Goal: Transaction & Acquisition: Purchase product/service

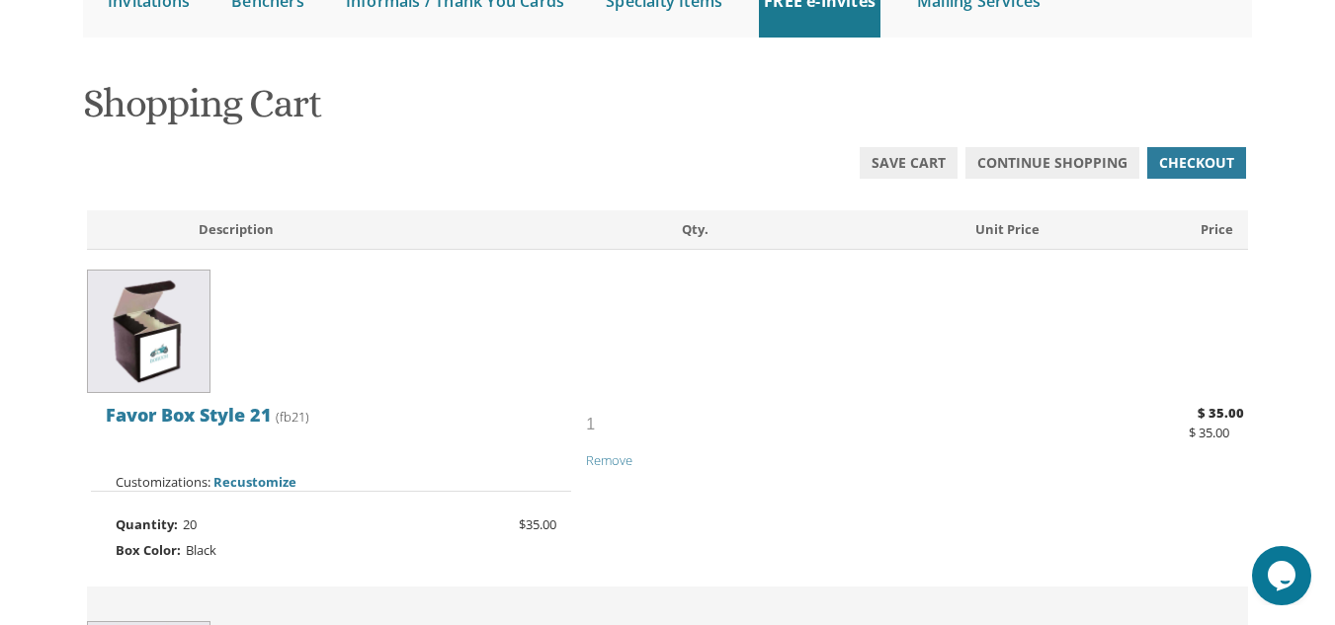
scroll to position [241, 0]
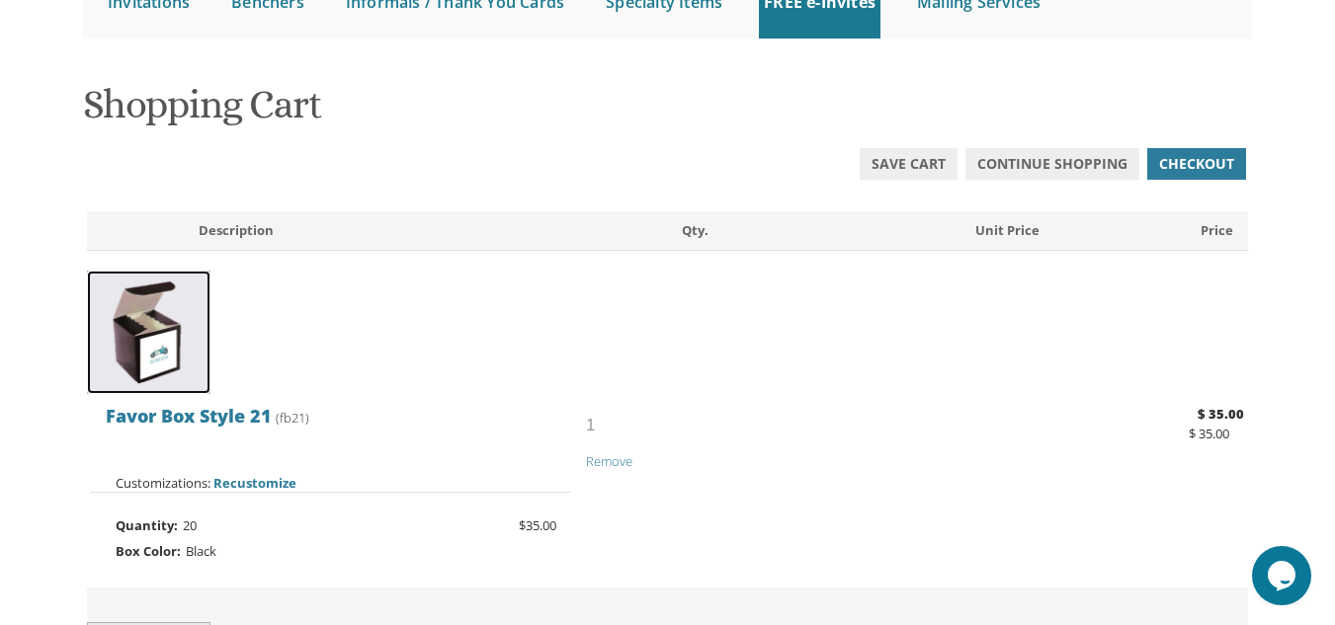
click at [184, 355] on img at bounding box center [148, 332] width 123 height 123
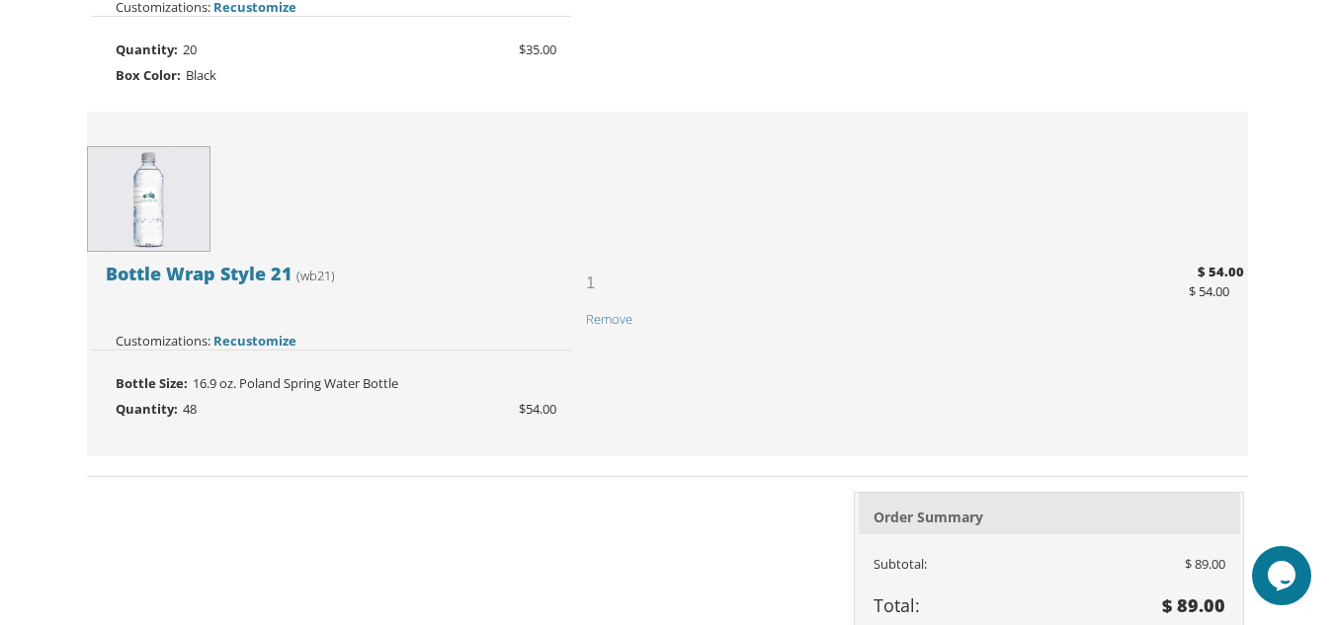
scroll to position [718, 0]
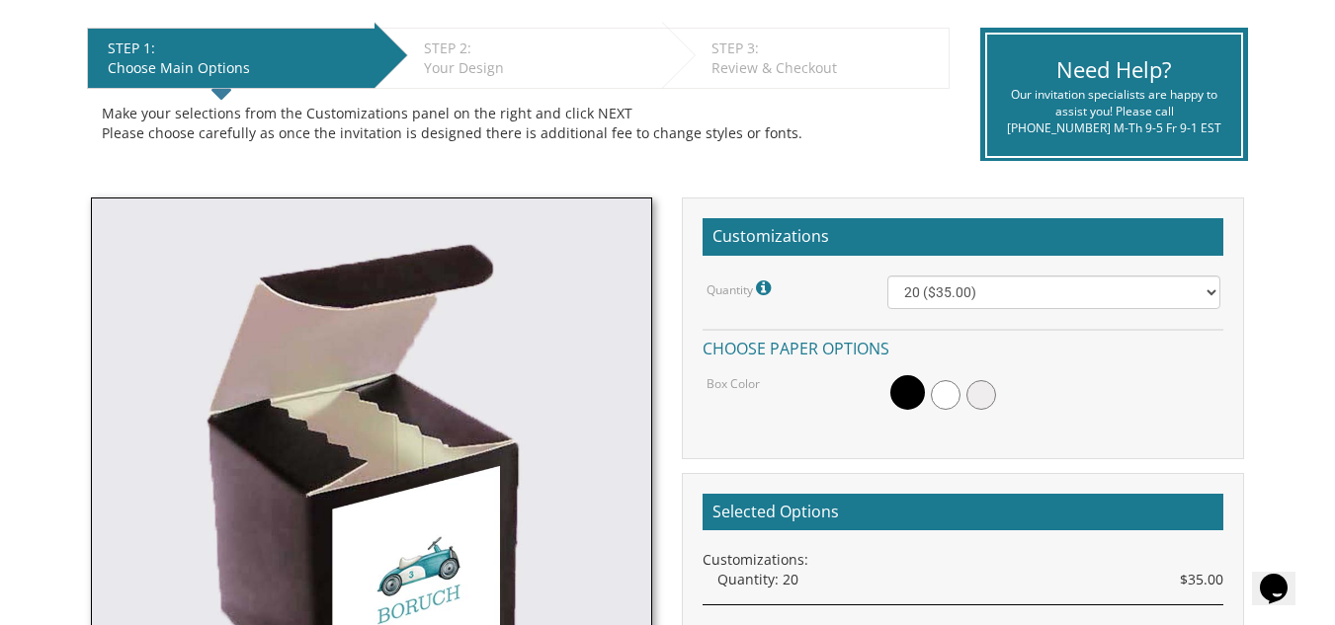
scroll to position [394, 0]
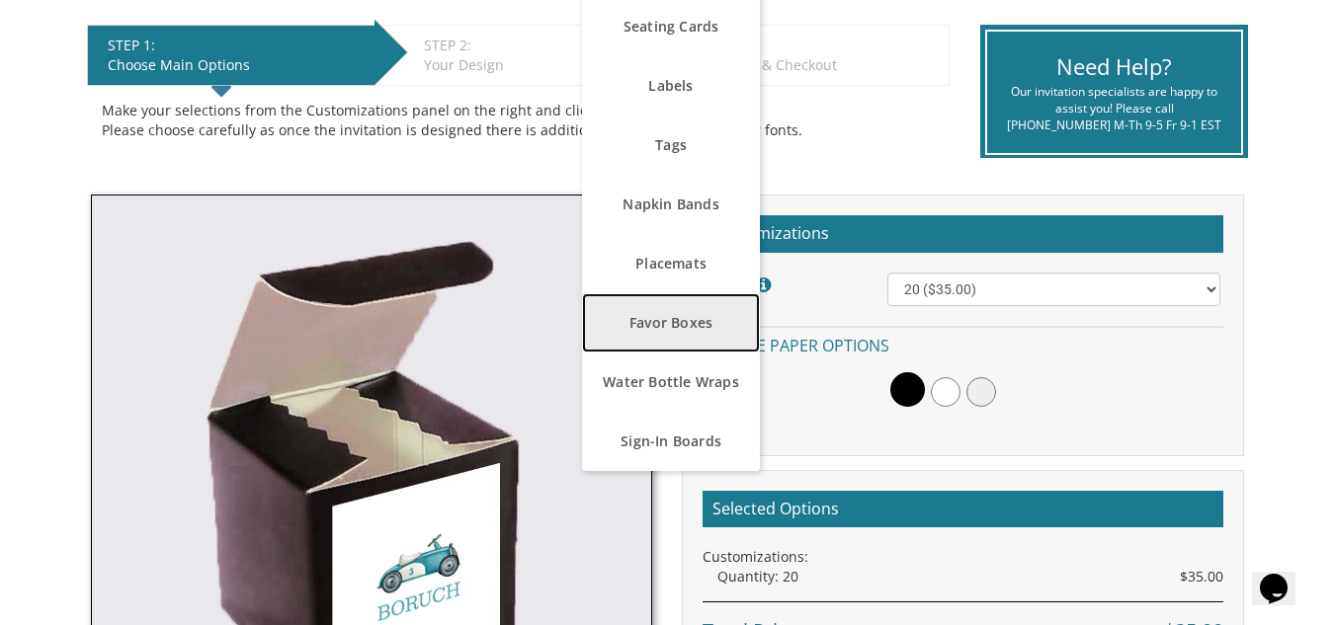
click at [686, 337] on link "Favor Boxes" at bounding box center [671, 322] width 178 height 59
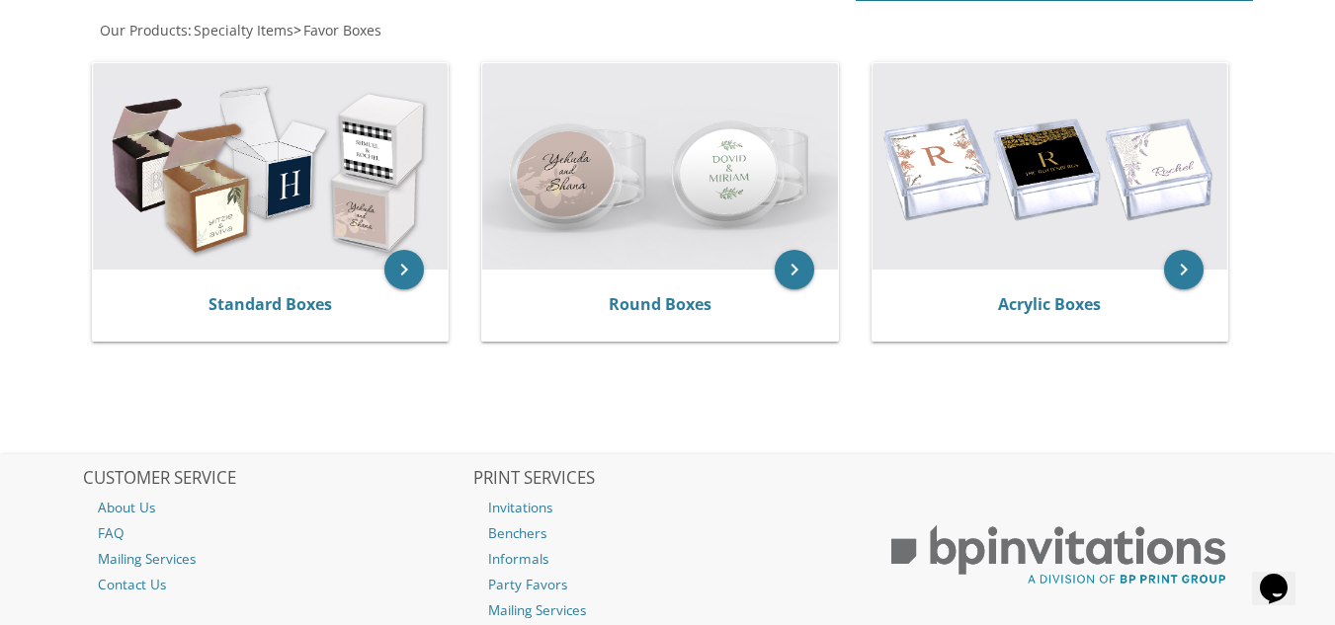
scroll to position [406, 0]
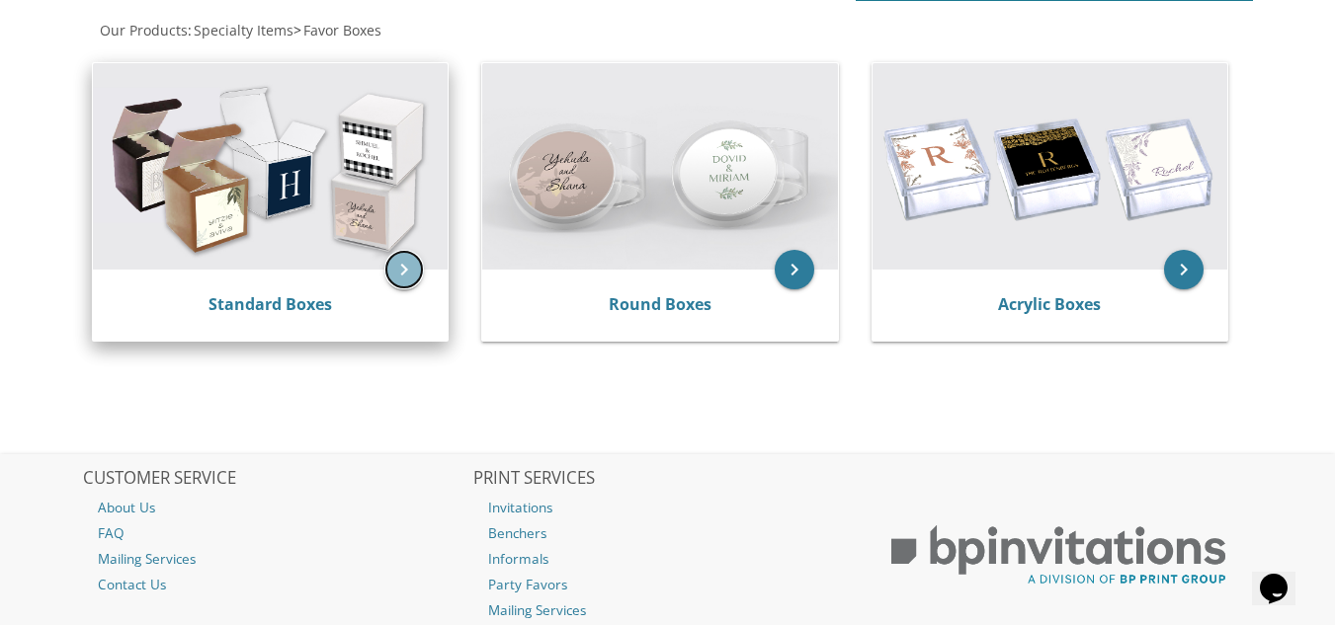
click at [406, 269] on icon "keyboard_arrow_right" at bounding box center [404, 270] width 40 height 40
click at [320, 177] on img at bounding box center [270, 166] width 355 height 207
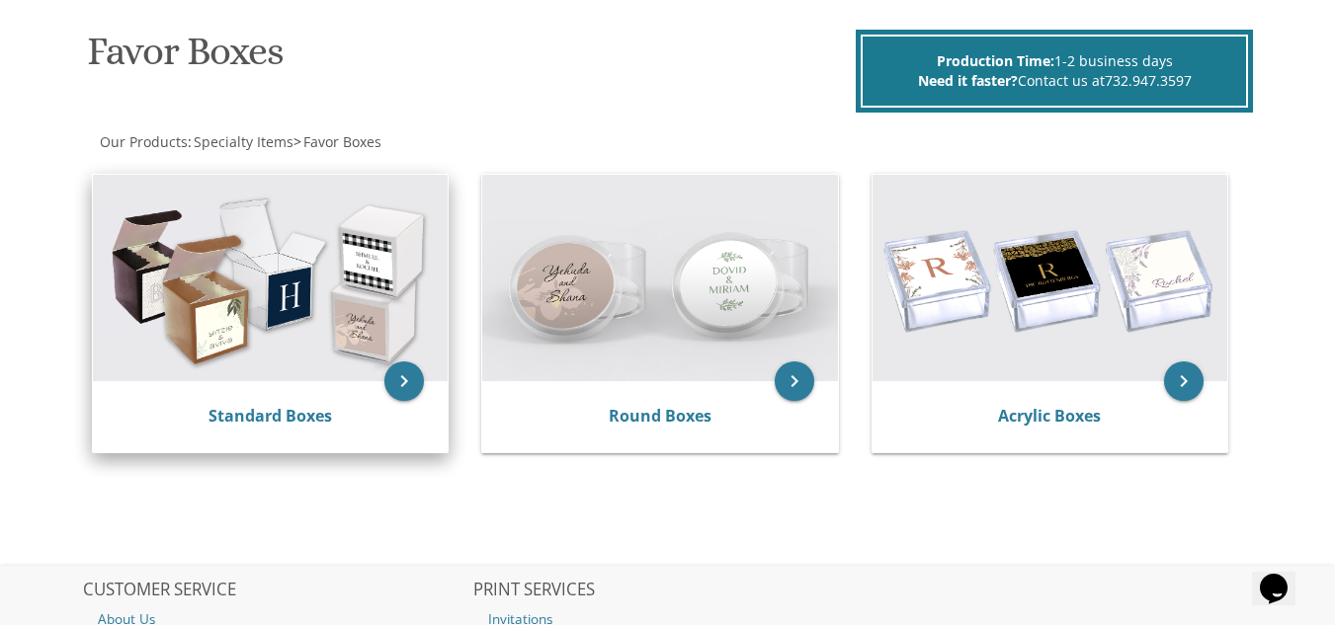
scroll to position [243, 0]
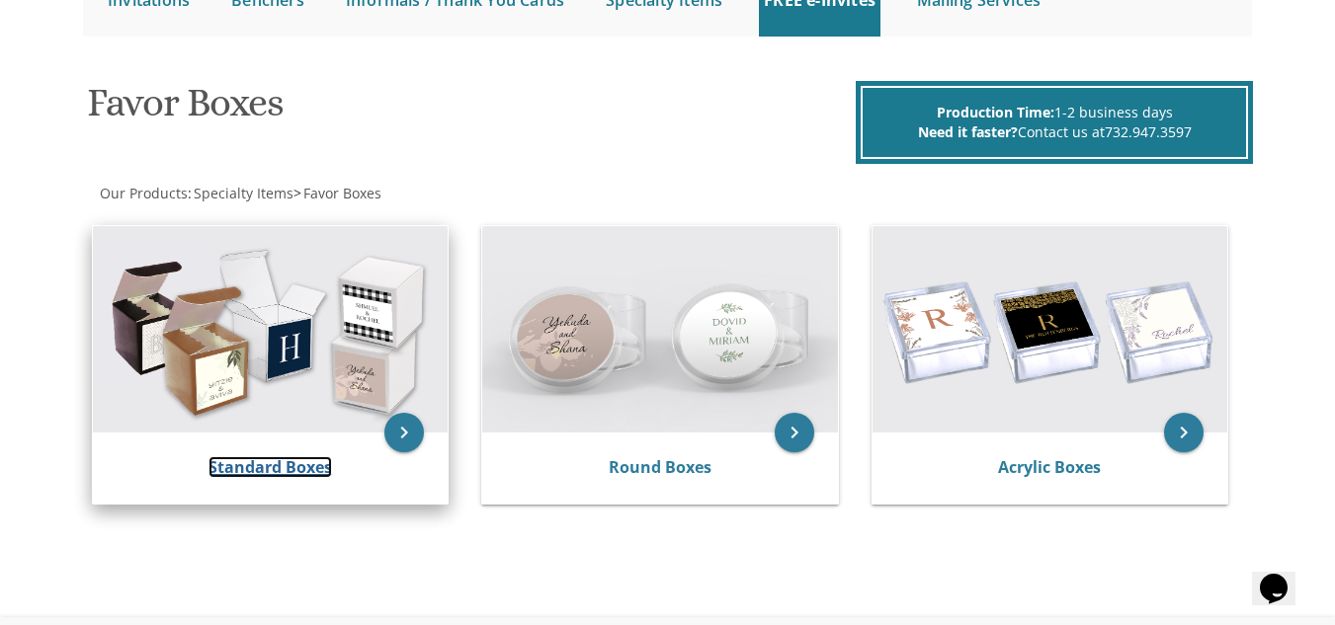
click at [275, 472] on link "Standard Boxes" at bounding box center [269, 467] width 123 height 22
